Goal: Task Accomplishment & Management: Manage account settings

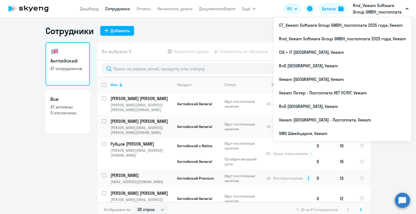
select select "30"
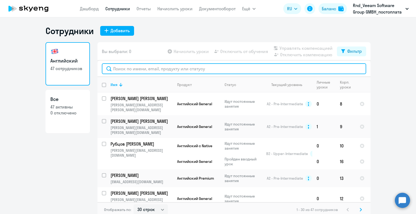
click at [204, 71] on input "text" at bounding box center [234, 68] width 264 height 11
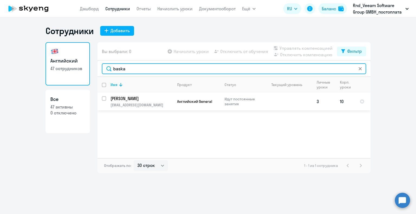
type input "baska"
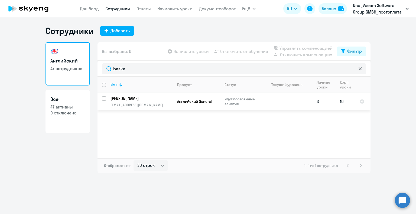
click at [104, 99] on input "select row 22758477" at bounding box center [107, 101] width 11 height 11
checkbox input "true"
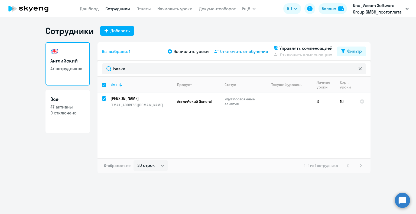
click at [243, 52] on span "Отключить от обучения" at bounding box center [244, 51] width 48 height 7
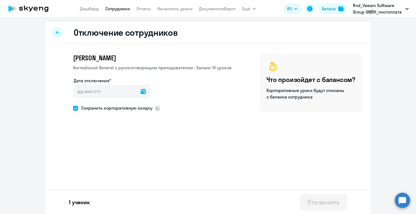
click at [141, 92] on icon at bounding box center [143, 91] width 5 height 5
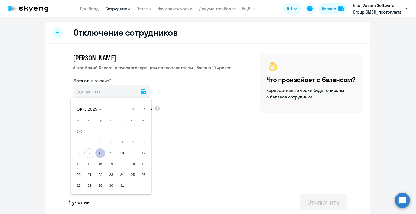
click at [121, 187] on span "31" at bounding box center [122, 186] width 10 height 10
type input "[DATE]"
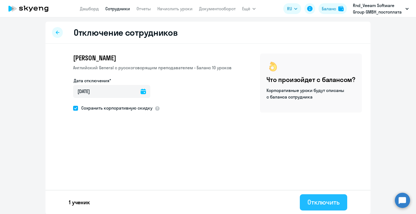
click at [319, 204] on div "Отключить" at bounding box center [324, 202] width 32 height 9
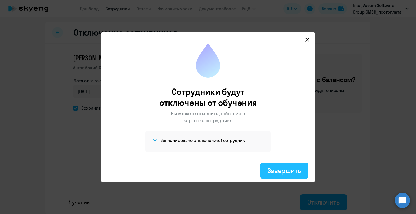
click at [289, 173] on div "Завершить" at bounding box center [284, 170] width 33 height 9
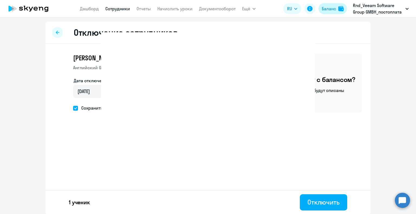
select select "30"
